Goal: Navigation & Orientation: Find specific page/section

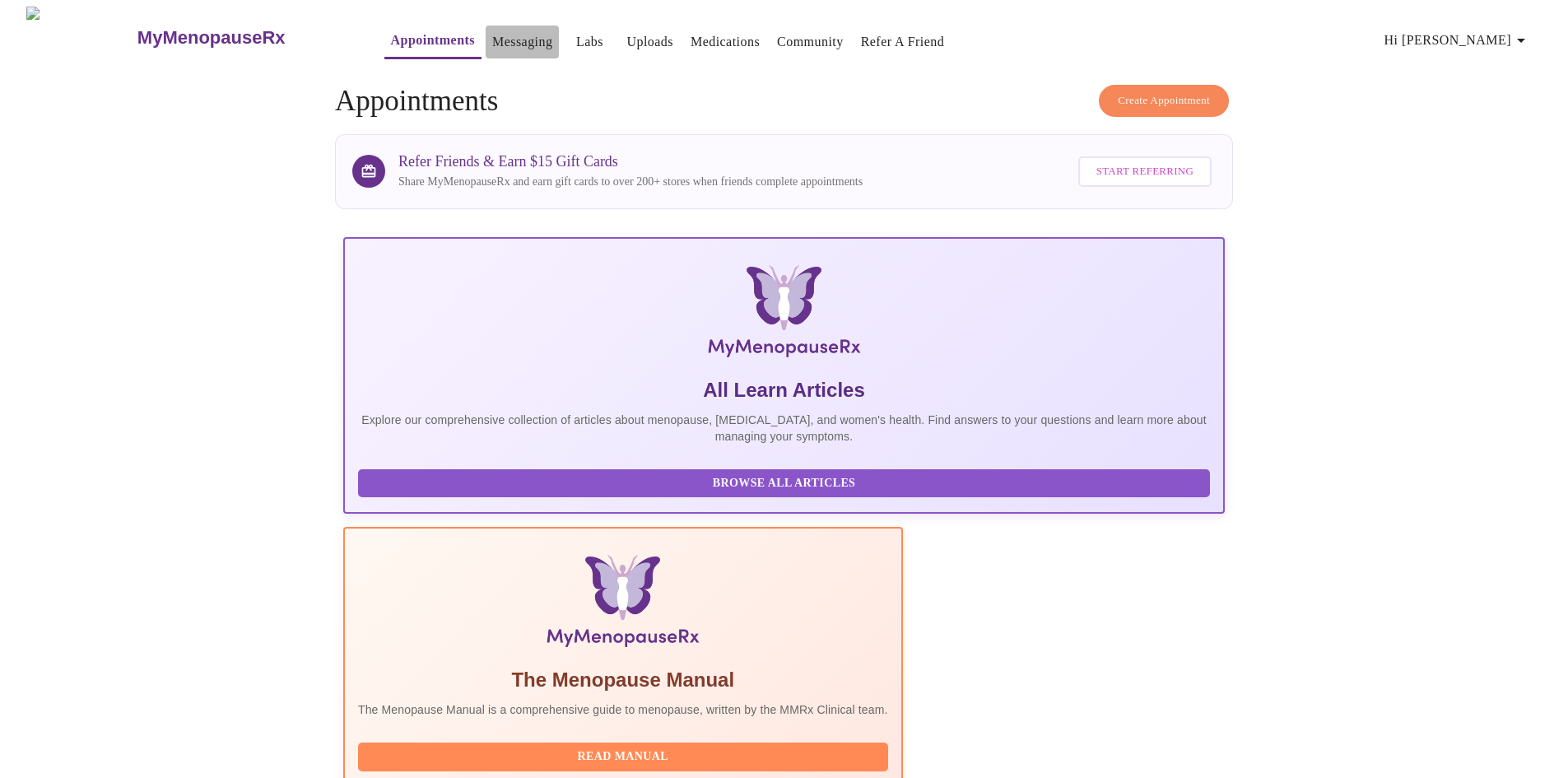
click at [492, 38] on link "Messaging" at bounding box center [522, 42] width 60 height 23
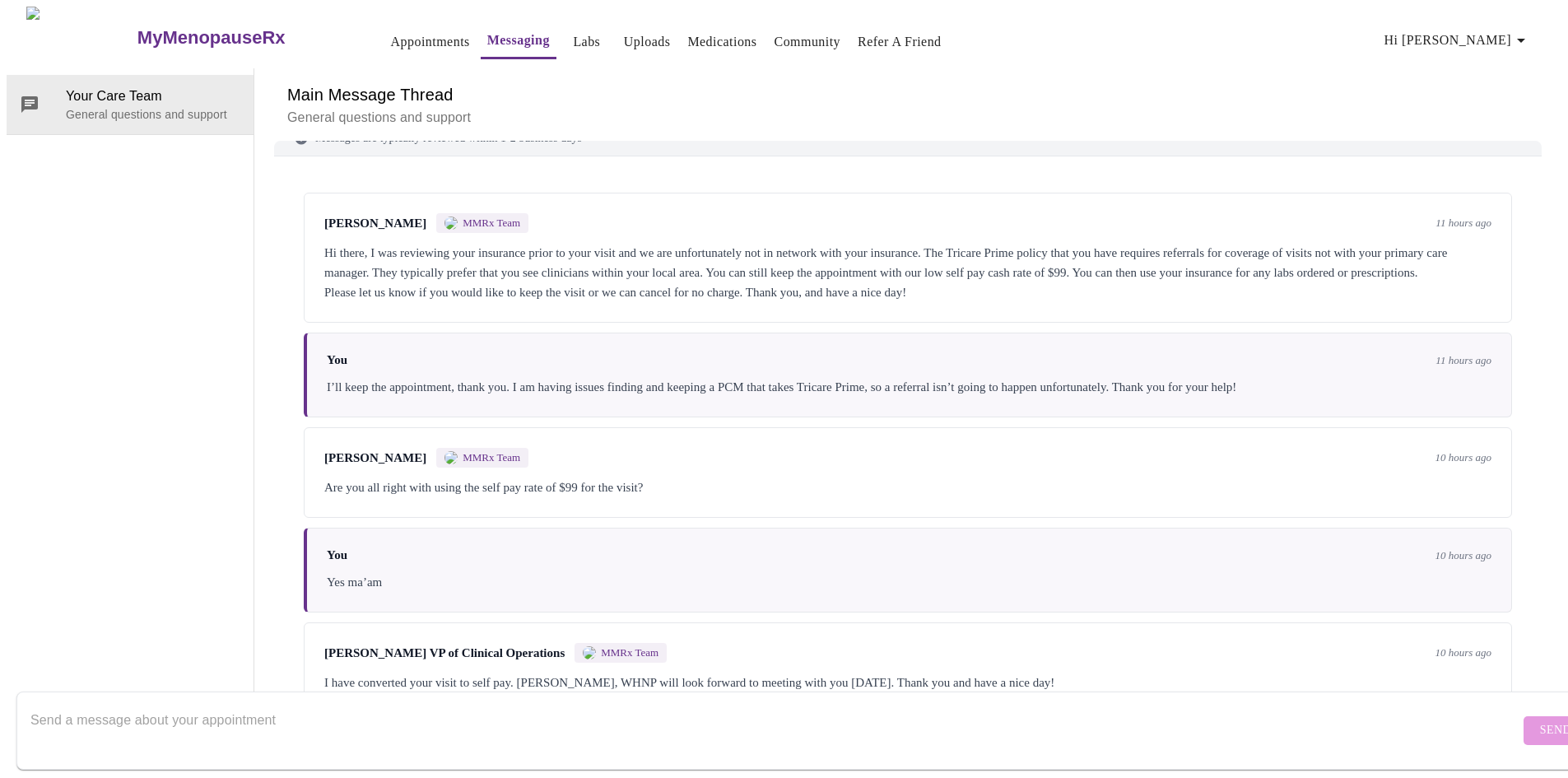
click at [573, 33] on link "Labs" at bounding box center [586, 42] width 27 height 23
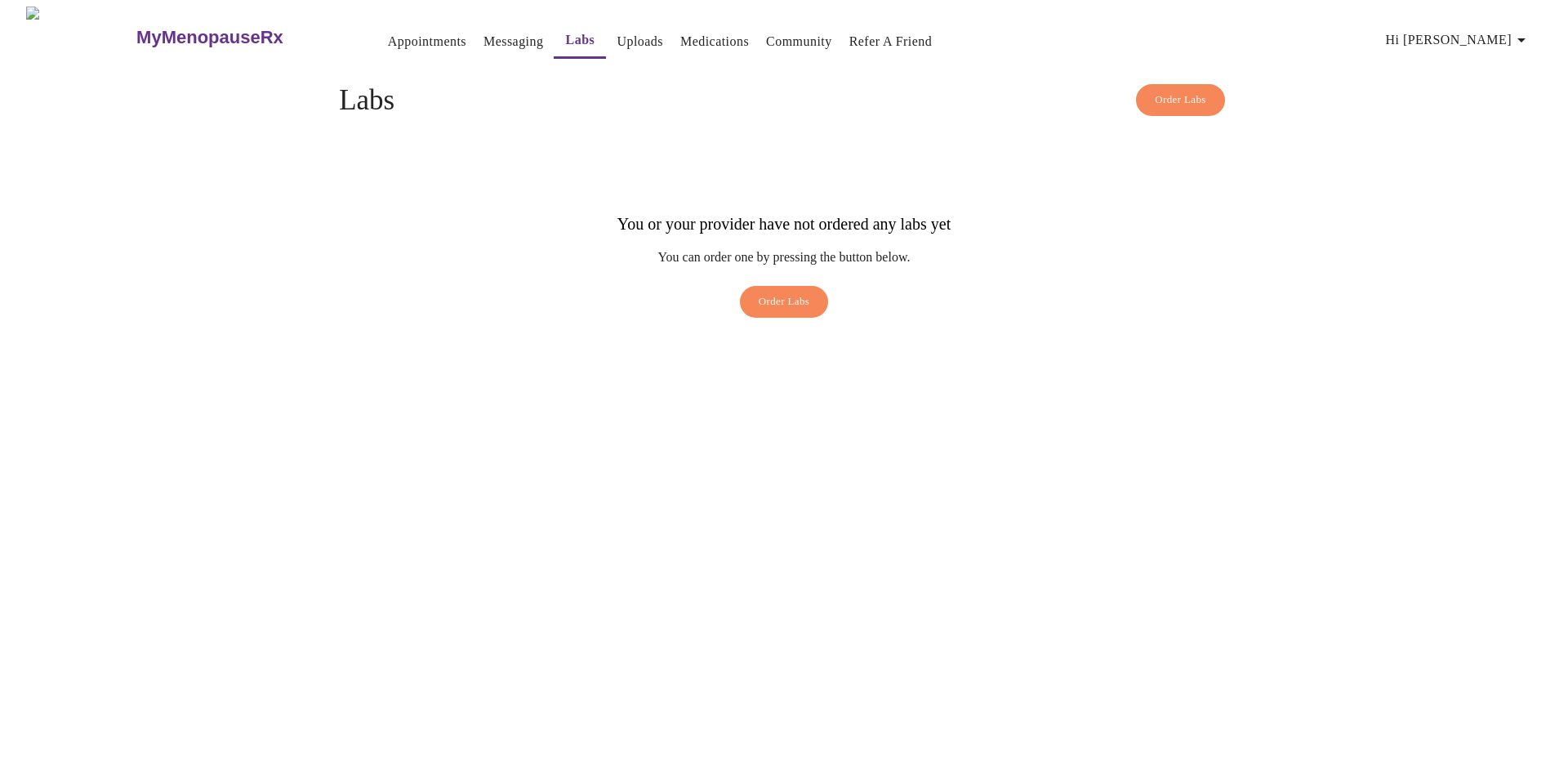
click at [617, 31] on link "Uploads" at bounding box center [639, 42] width 47 height 23
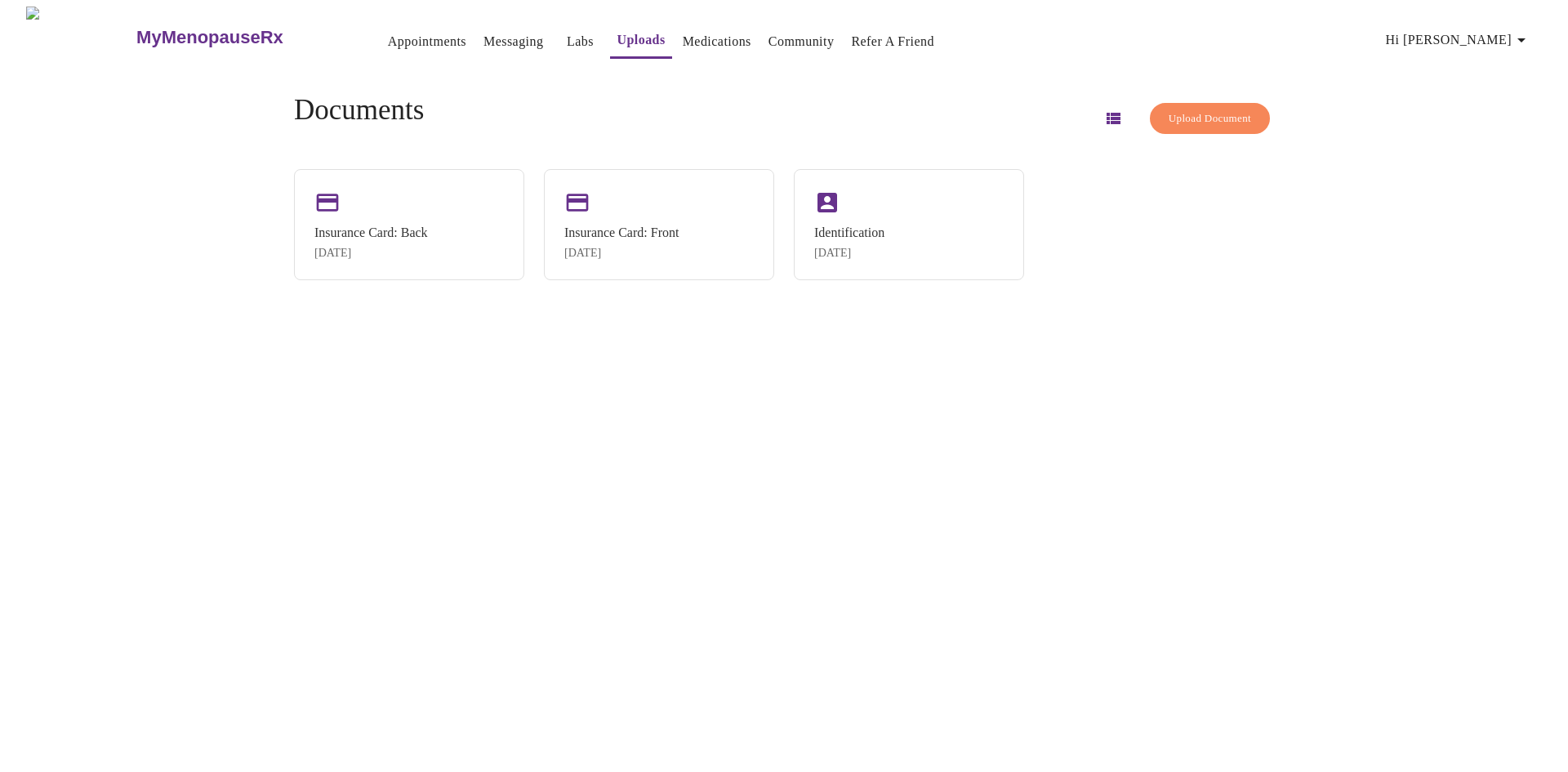
click at [683, 34] on link "Medications" at bounding box center [717, 42] width 69 height 23
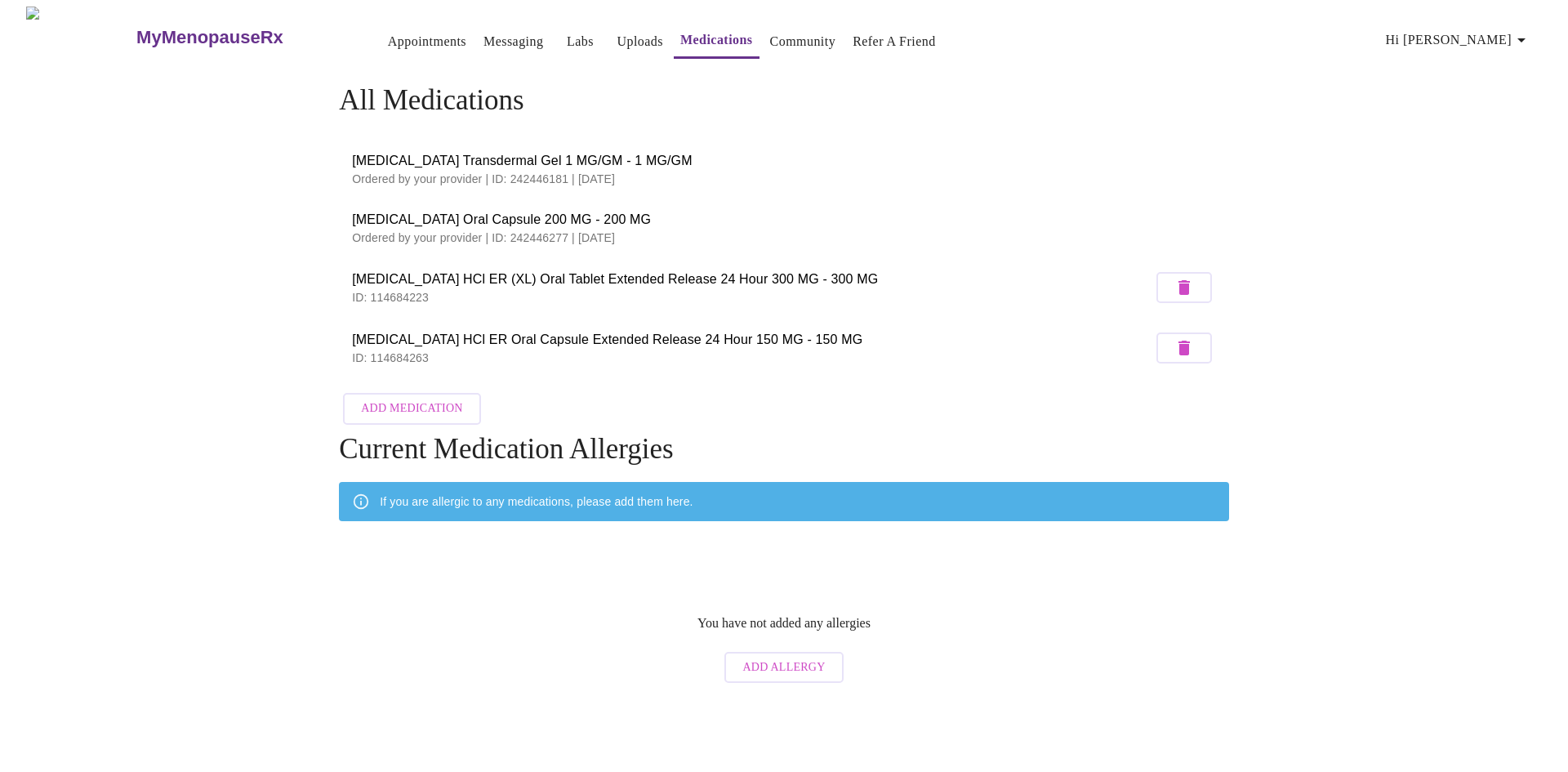
click at [153, 34] on h3 "MyMenopauseRx" at bounding box center [209, 37] width 147 height 21
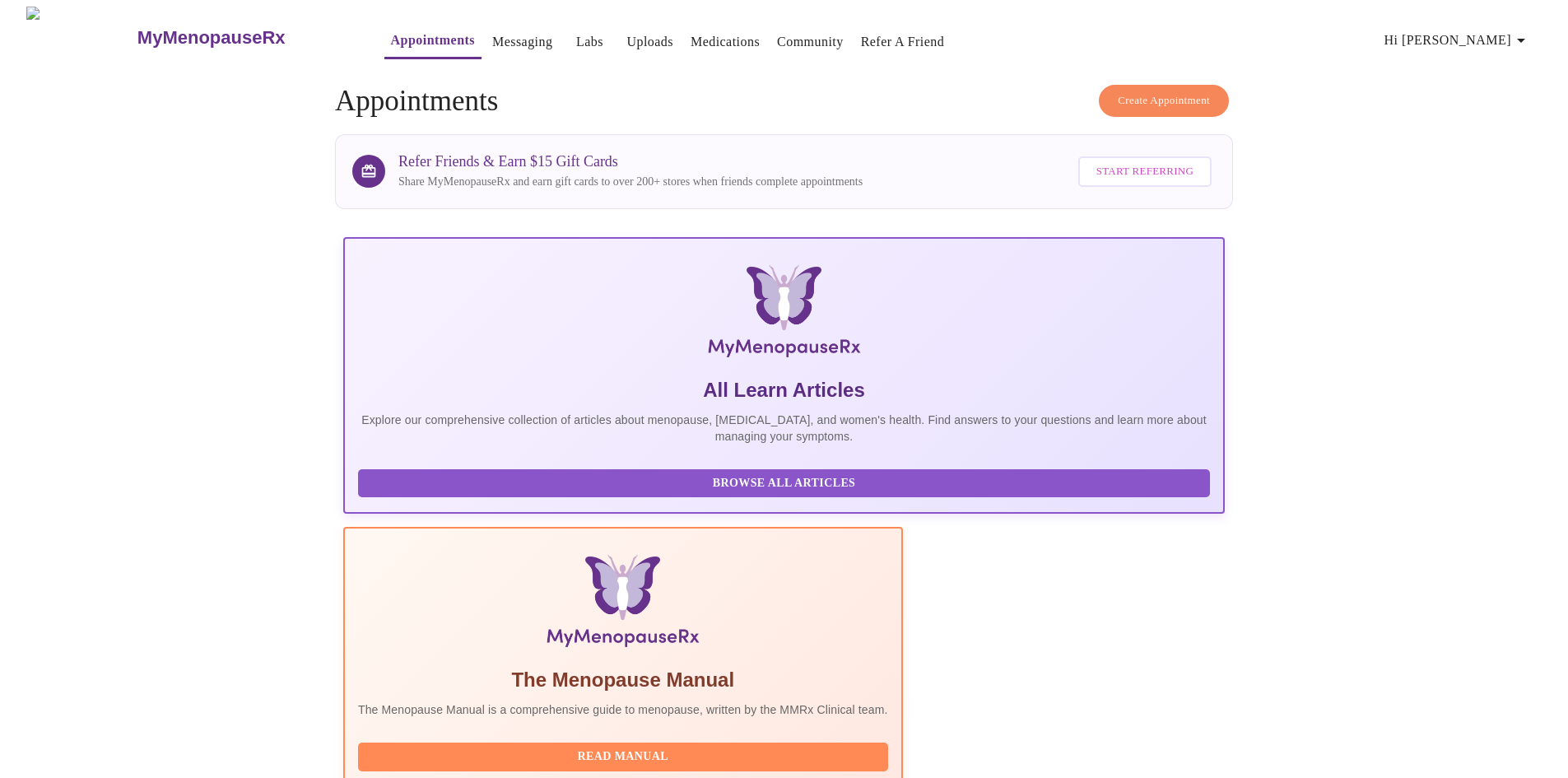
drag, startPoint x: 1197, startPoint y: 464, endPoint x: 872, endPoint y: 479, distance: 325.3
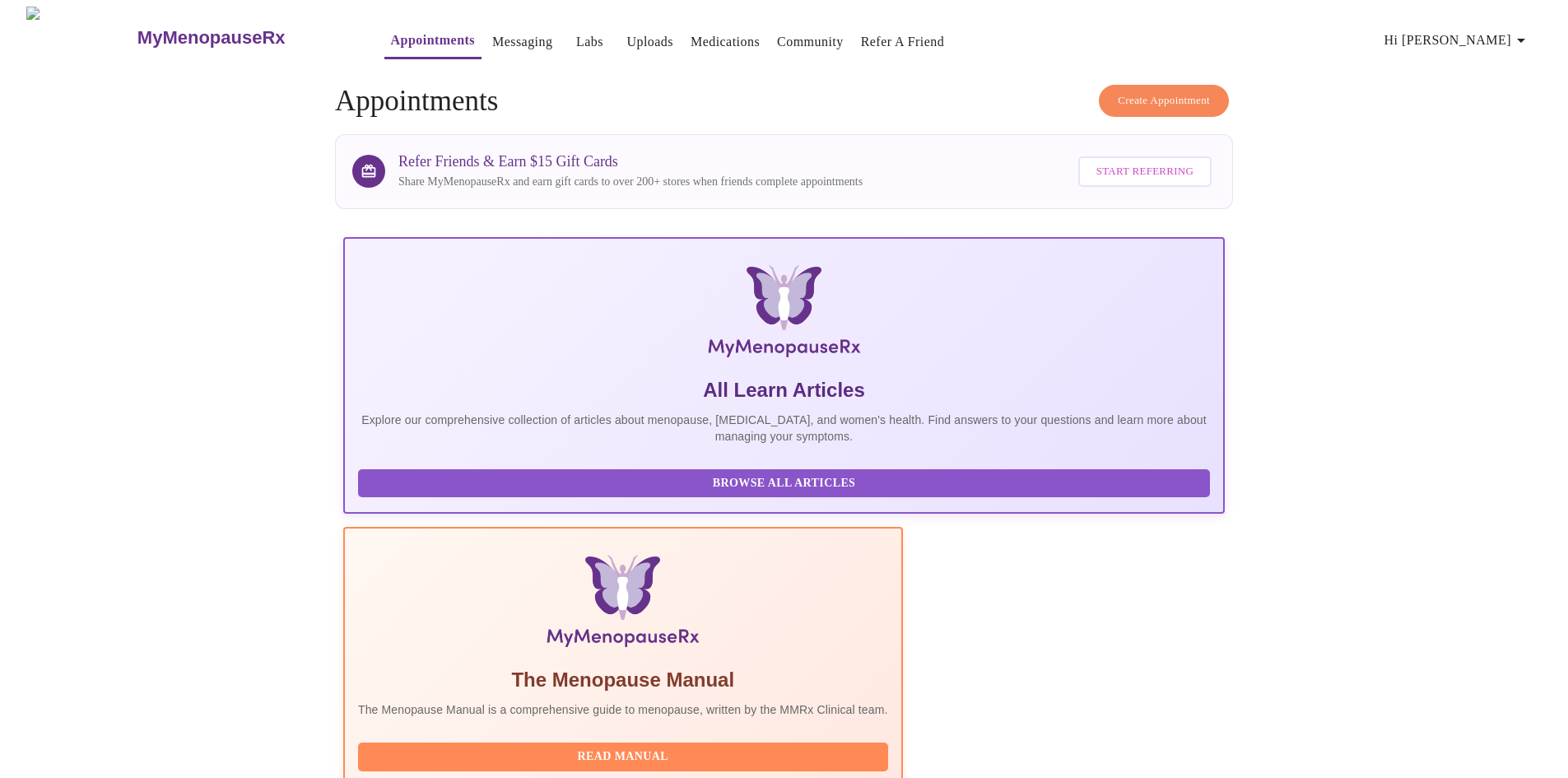
click at [515, 488] on span "Browse All Articles" at bounding box center [784, 484] width 819 height 21
